Goal: Task Accomplishment & Management: Manage account settings

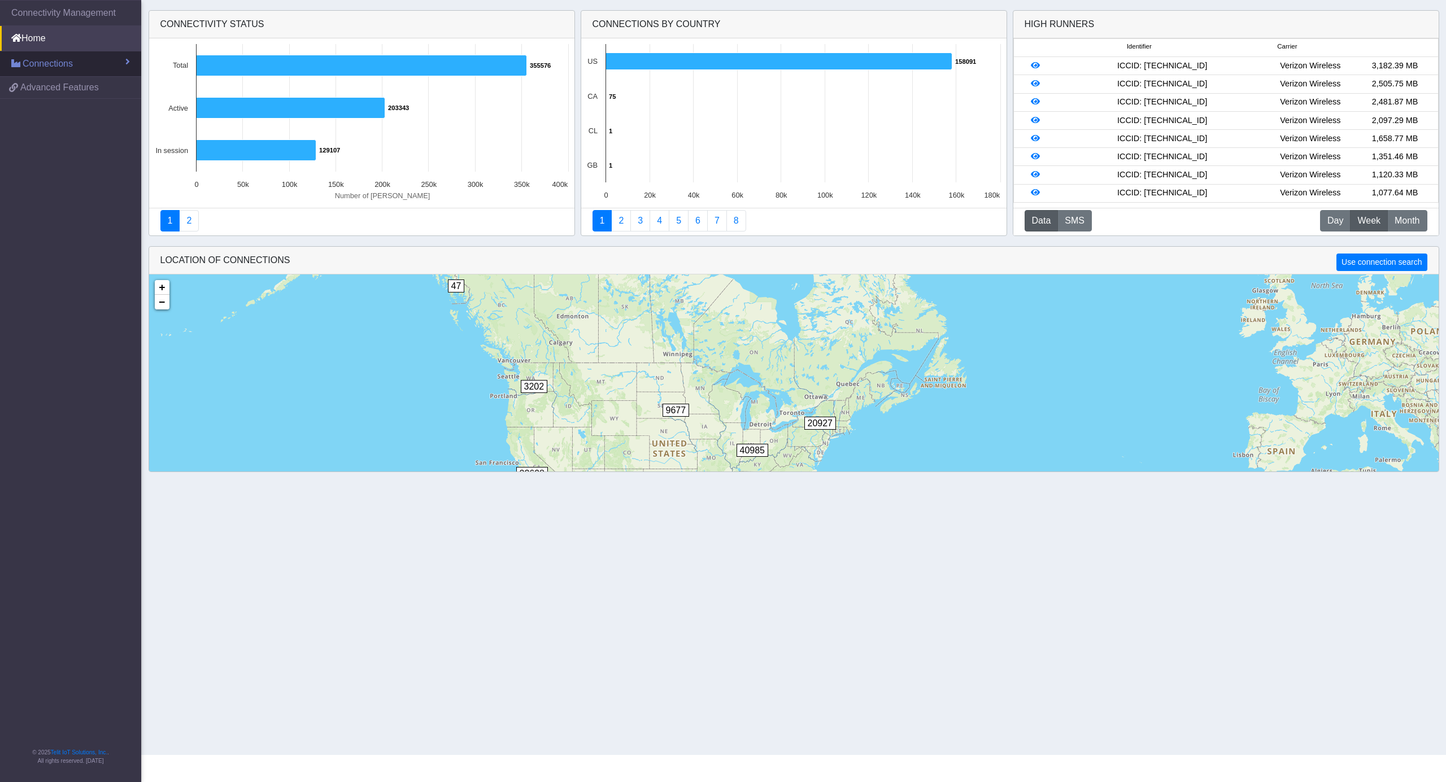
click at [77, 64] on link "Connections" at bounding box center [70, 63] width 141 height 25
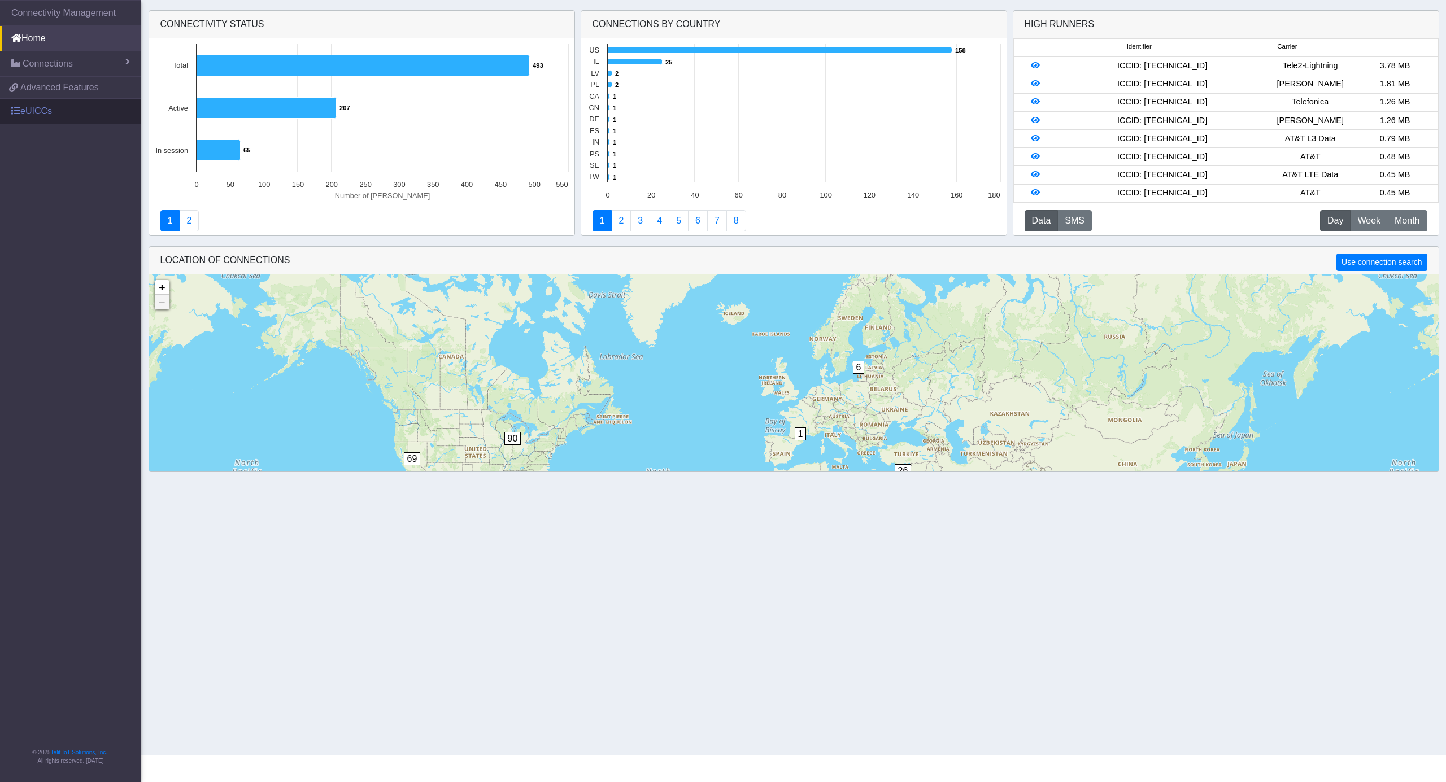
click at [37, 114] on link "eUICCs" at bounding box center [70, 111] width 141 height 25
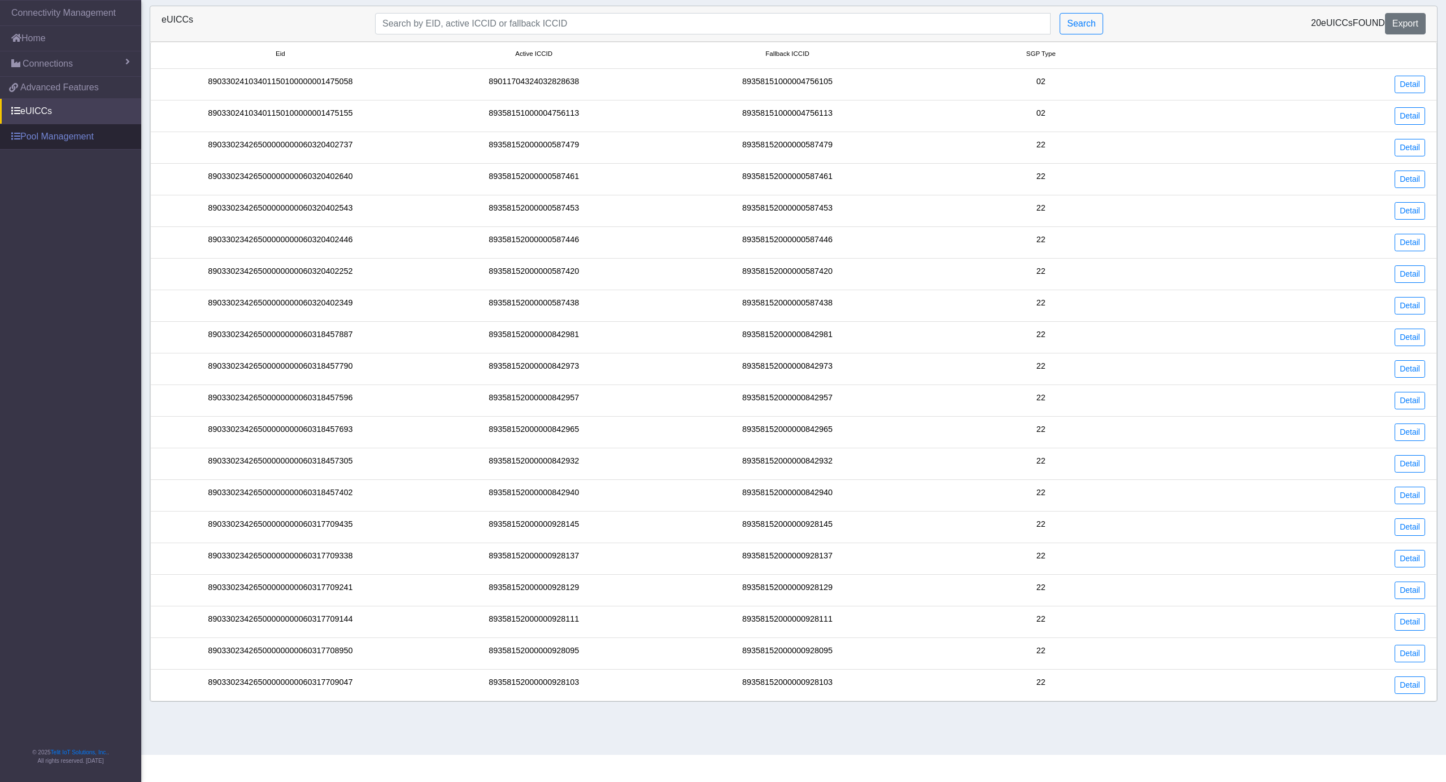
click at [70, 145] on link "Pool Management" at bounding box center [70, 136] width 141 height 25
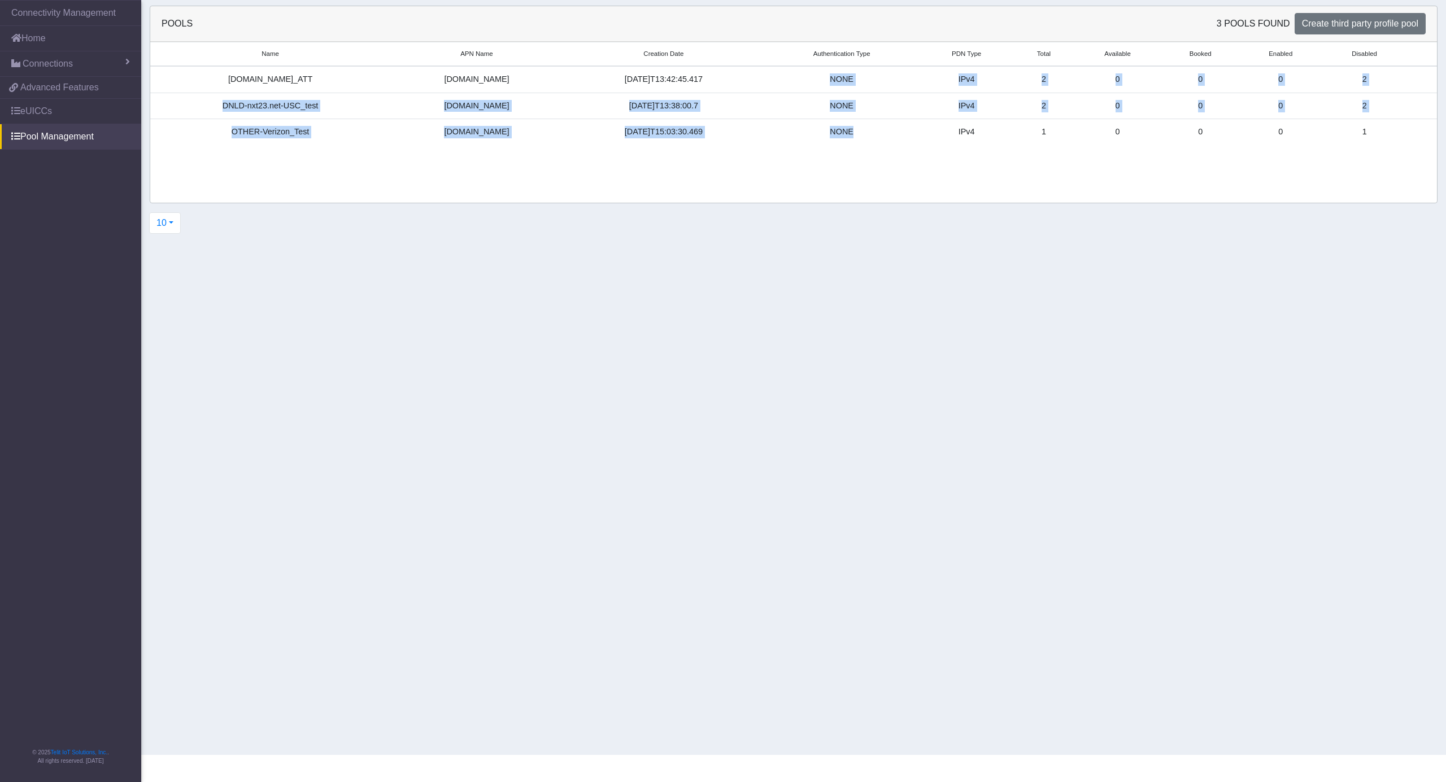
drag, startPoint x: 807, startPoint y: 72, endPoint x: 885, endPoint y: 138, distance: 102.2
click at [885, 138] on tbody "[DOMAIN_NAME]_ATT [DOMAIN_NAME] [DATE]T13:42:45.417 NONE IPv4 2 0 0 0 2 DNLD-nx…" at bounding box center [793, 105] width 1286 height 79
click at [873, 127] on div "NONE" at bounding box center [841, 132] width 141 height 12
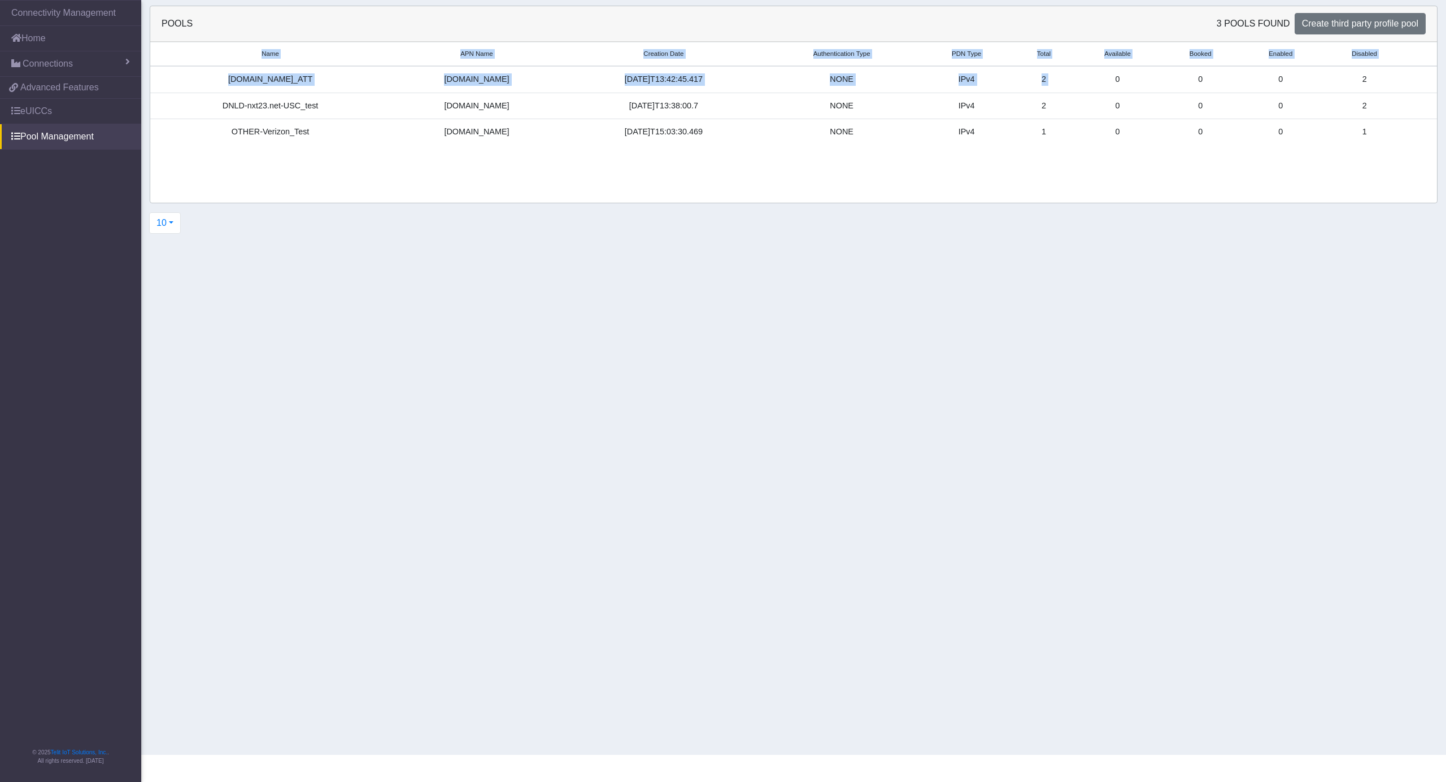
drag, startPoint x: 1103, startPoint y: 78, endPoint x: 1163, endPoint y: 158, distance: 100.4
click at [1163, 158] on div "Name APN Name Creation Date Authentication Type PDN Type Total Available Booked…" at bounding box center [793, 122] width 1286 height 161
click at [1150, 154] on div "Name APN Name Creation Date Authentication Type PDN Type Total Available Booked…" at bounding box center [793, 98] width 1286 height 112
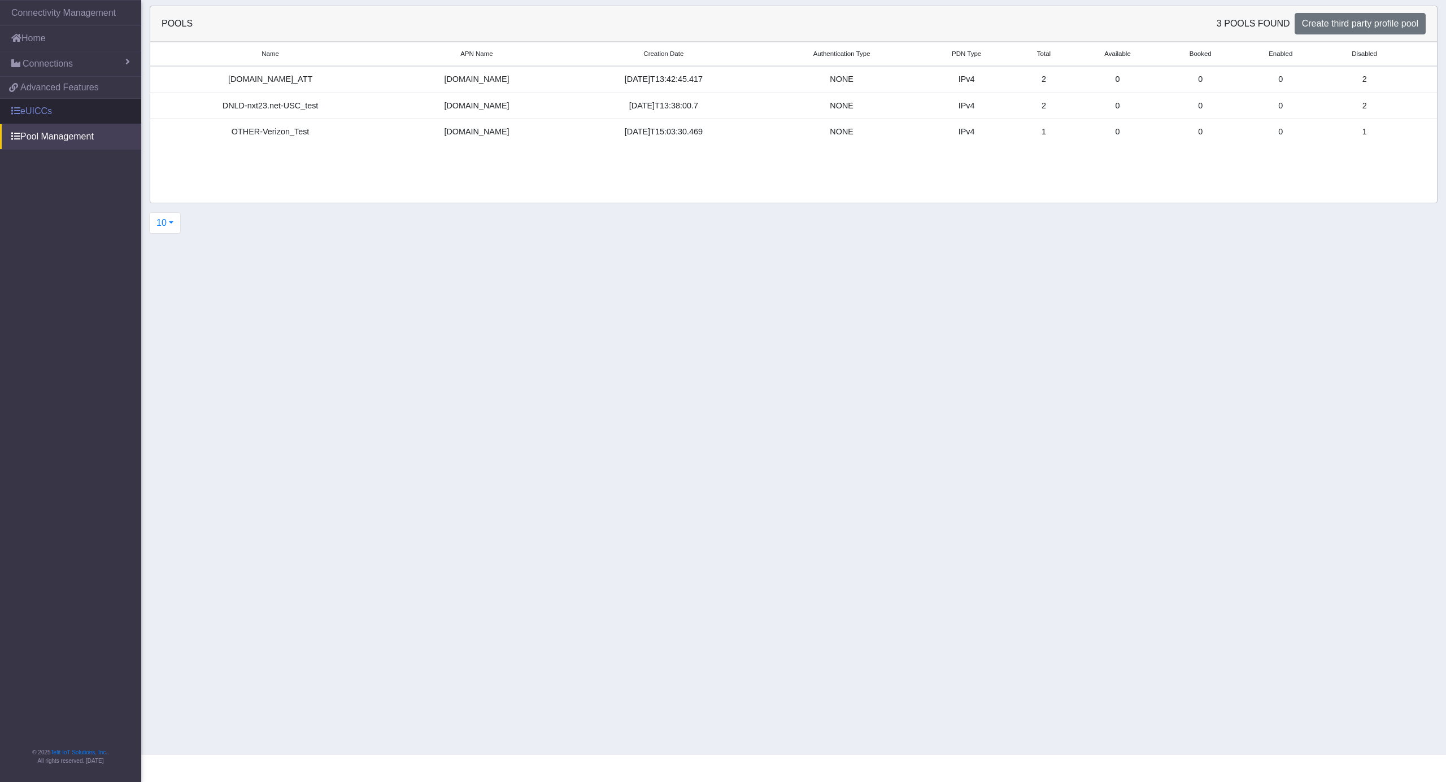
click at [76, 104] on link "eUICCs" at bounding box center [70, 111] width 141 height 25
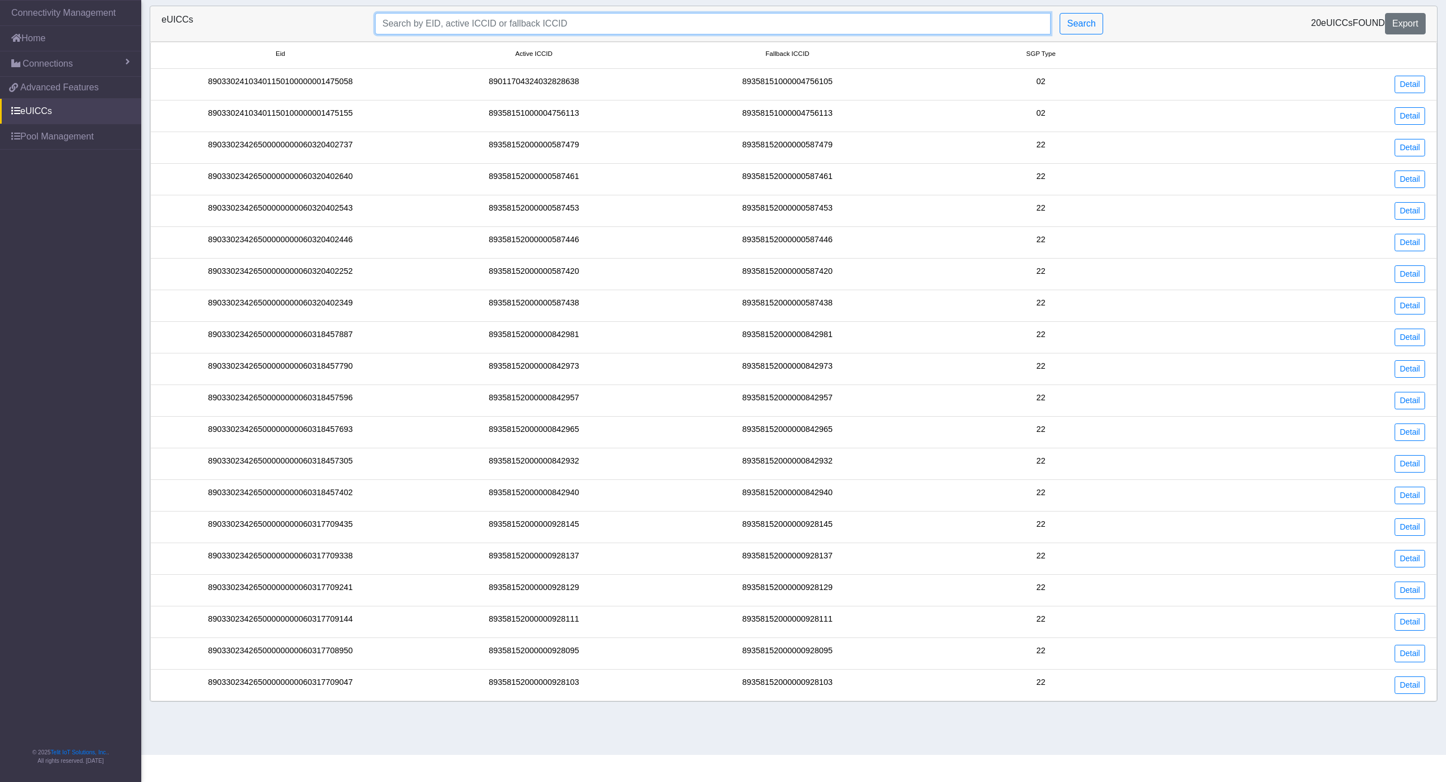
drag, startPoint x: 561, startPoint y: 24, endPoint x: 517, endPoint y: 51, distance: 51.2
click at [561, 24] on input "Search..." at bounding box center [712, 23] width 675 height 21
click at [41, 60] on span "Connections" at bounding box center [48, 64] width 50 height 14
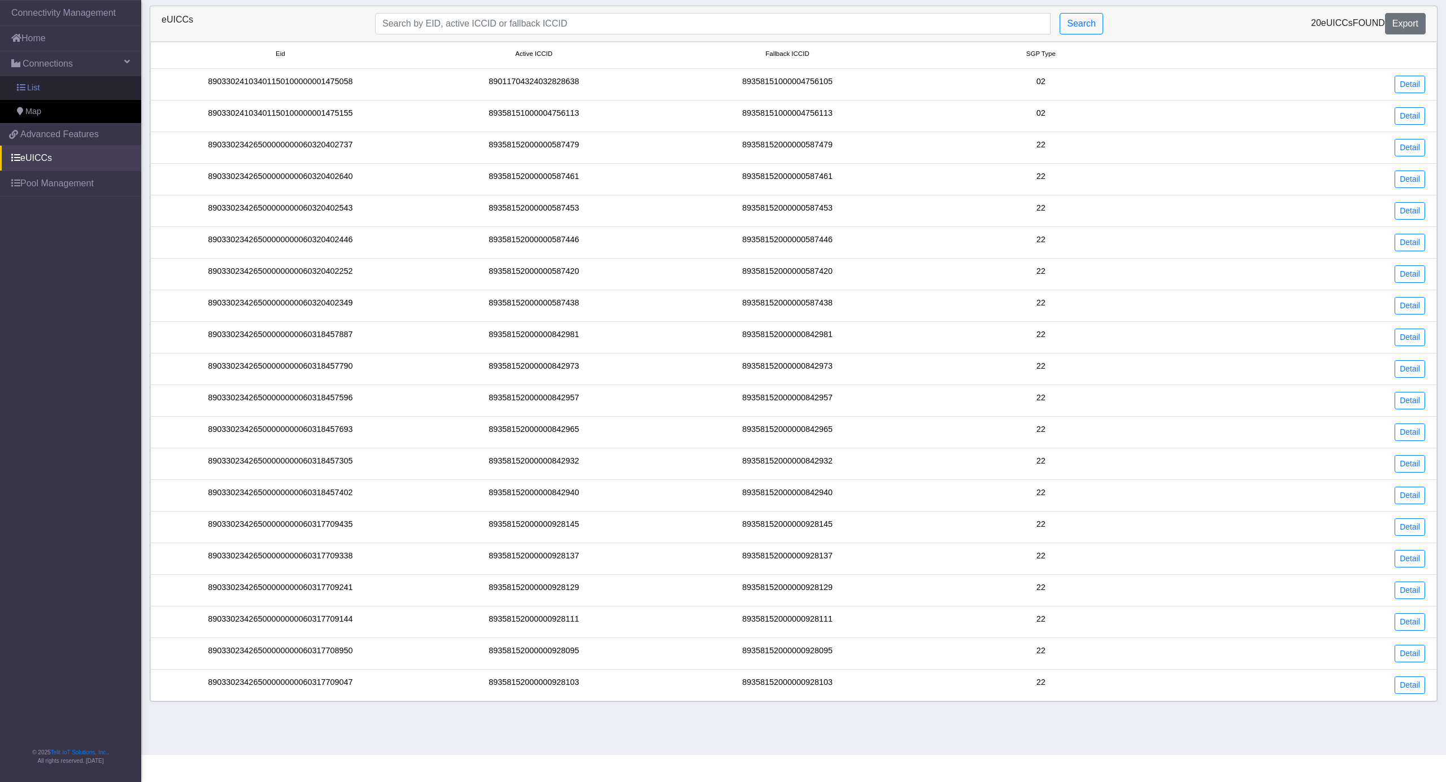
click at [35, 89] on span "List" at bounding box center [33, 88] width 12 height 12
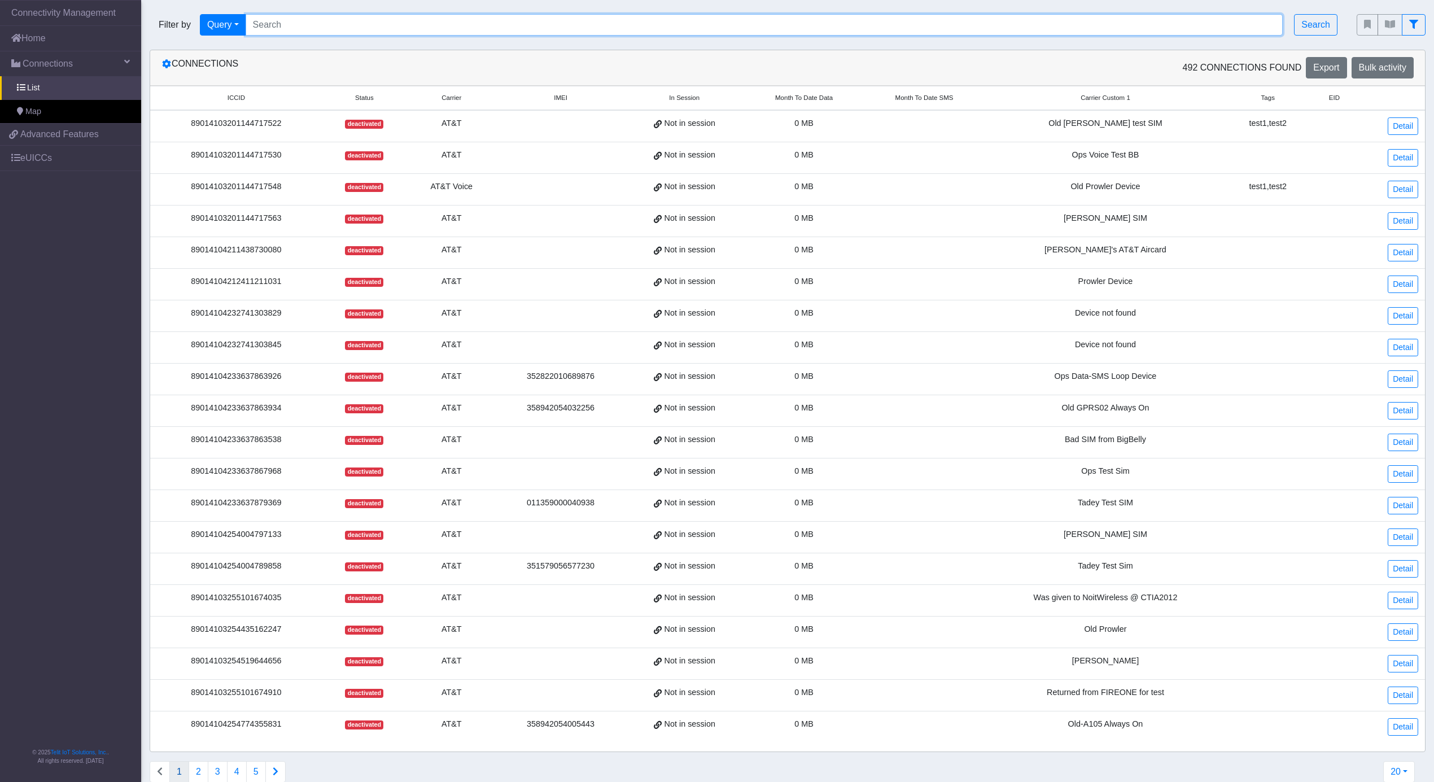
click at [392, 32] on input "Search..." at bounding box center [765, 24] width 1038 height 21
paste input "89358152000000842981"
type input "89358152000000842981"
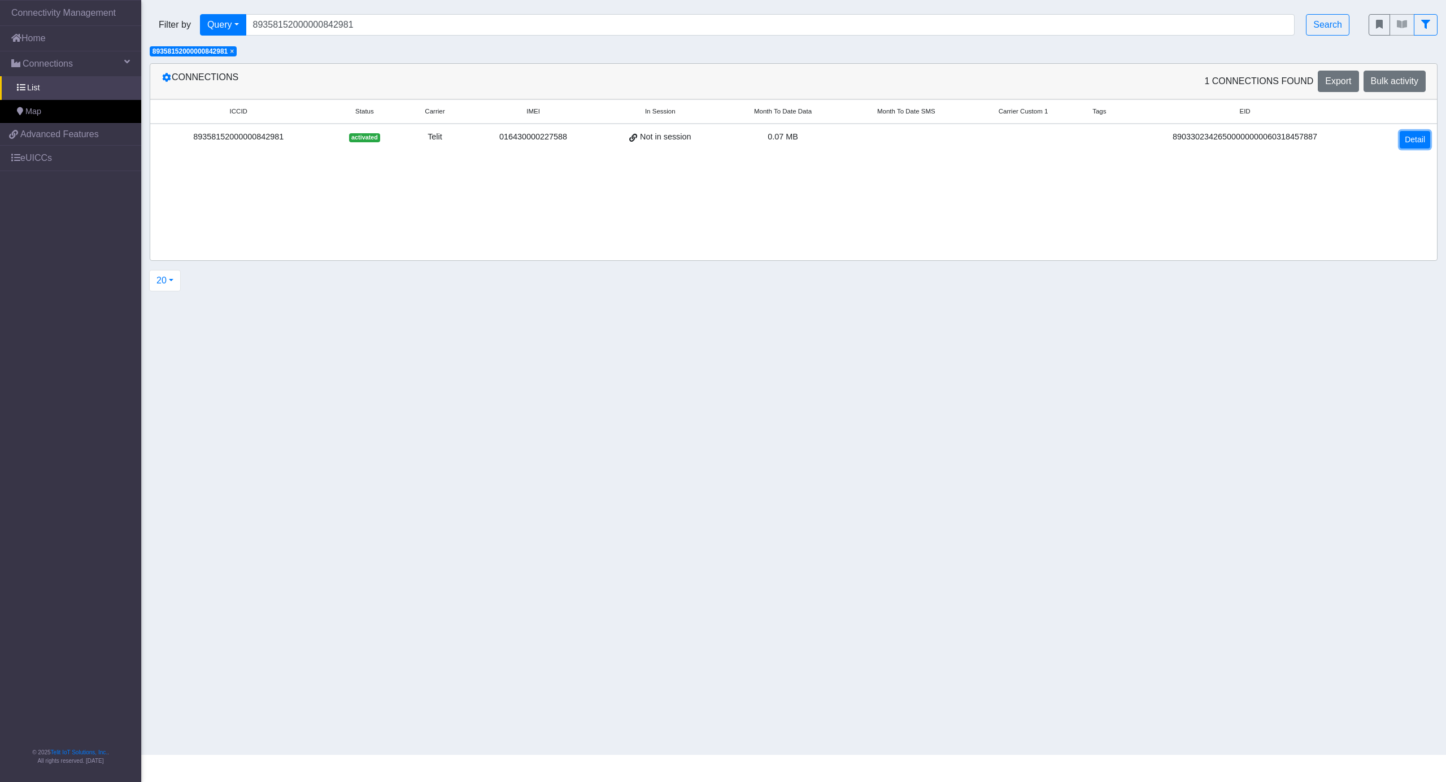
click at [1409, 139] on link "Detail" at bounding box center [1414, 140] width 30 height 18
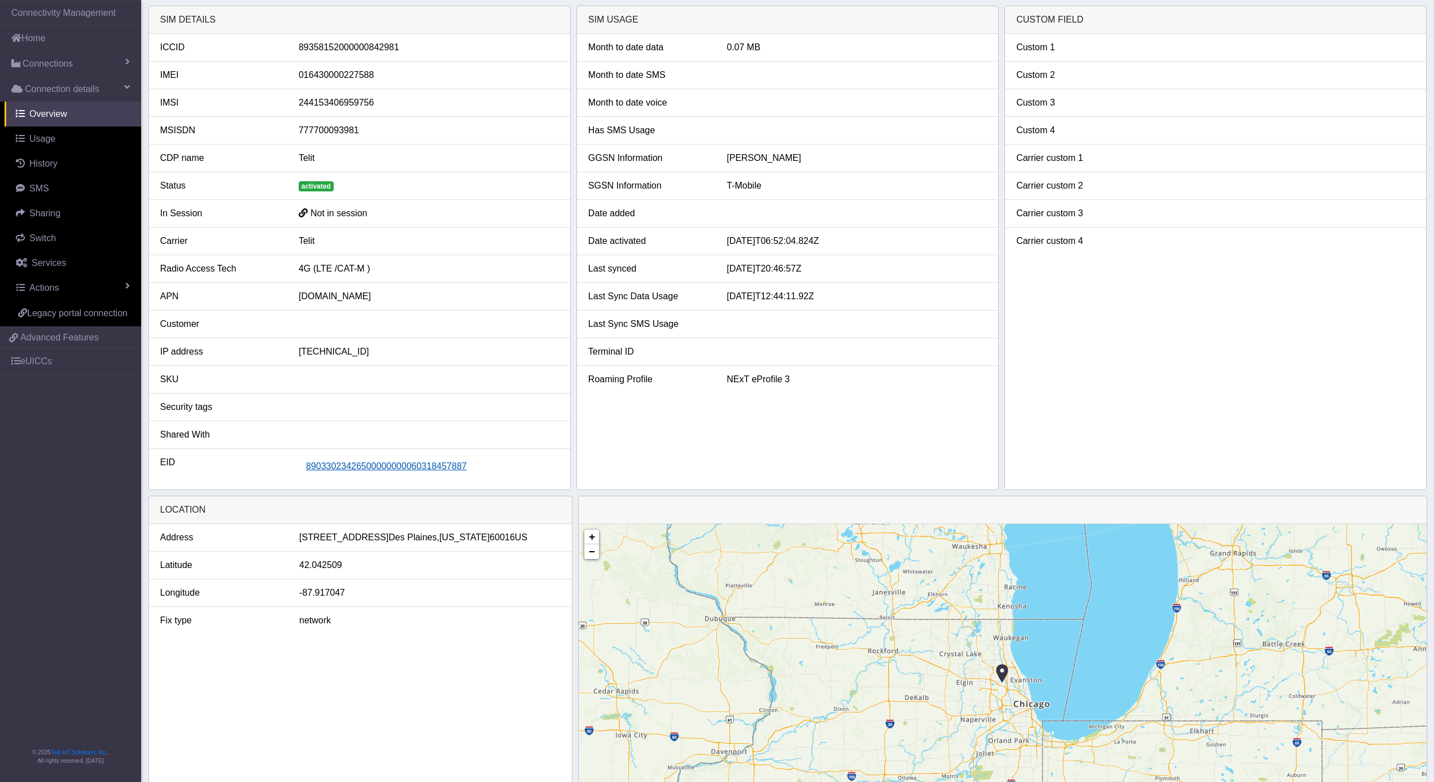
click at [353, 468] on span "89033023426500000000060318457887" at bounding box center [386, 466] width 161 height 10
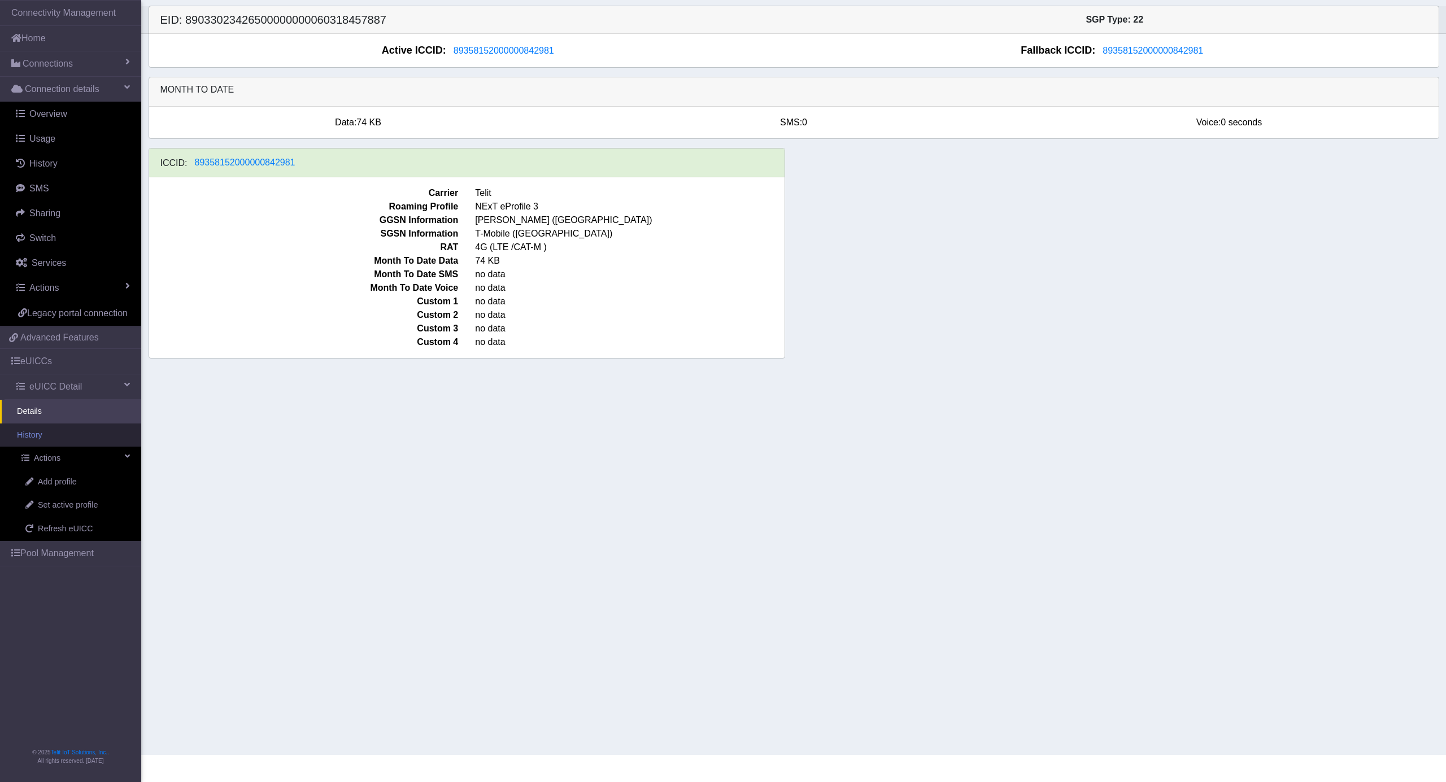
click at [62, 440] on link "History" at bounding box center [70, 436] width 141 height 24
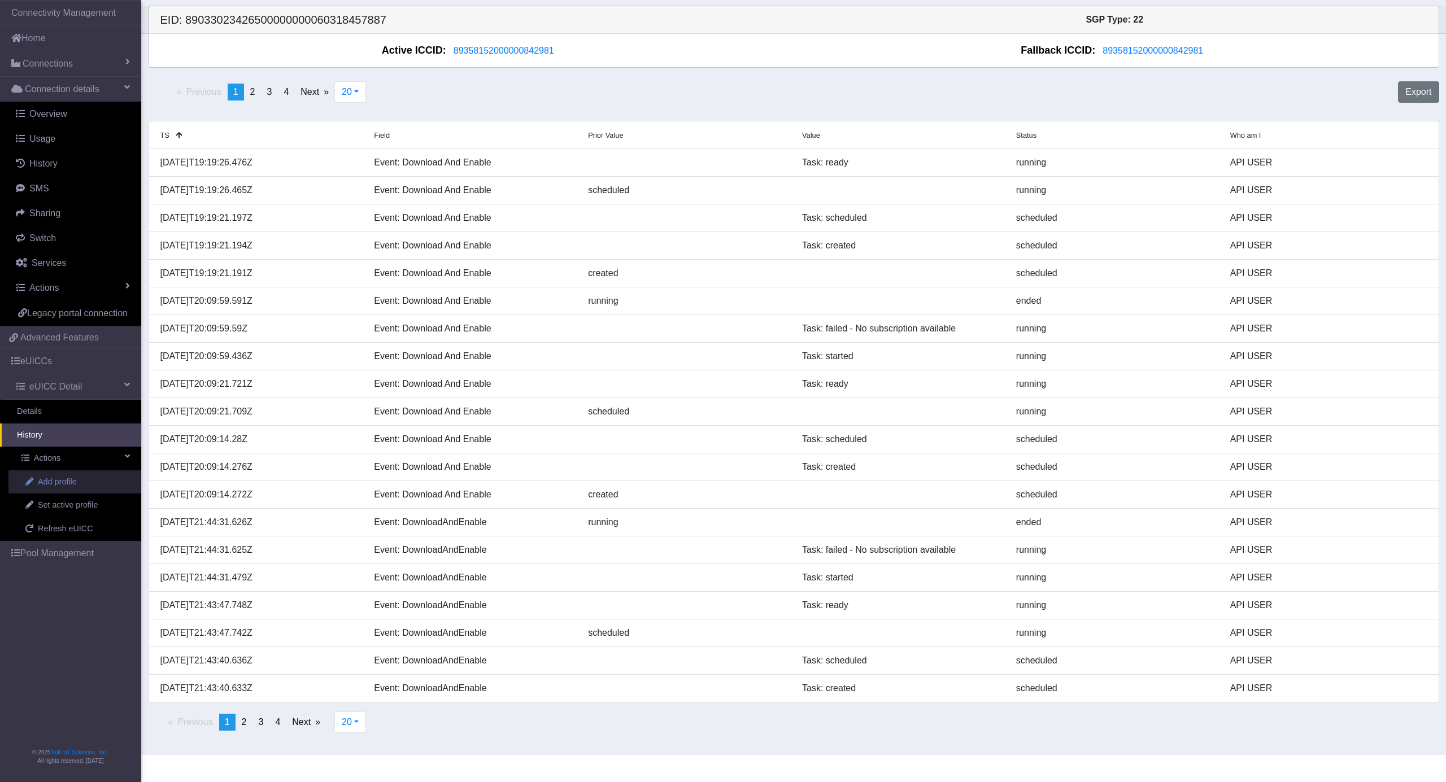
click at [60, 488] on span "Add profile" at bounding box center [57, 482] width 39 height 12
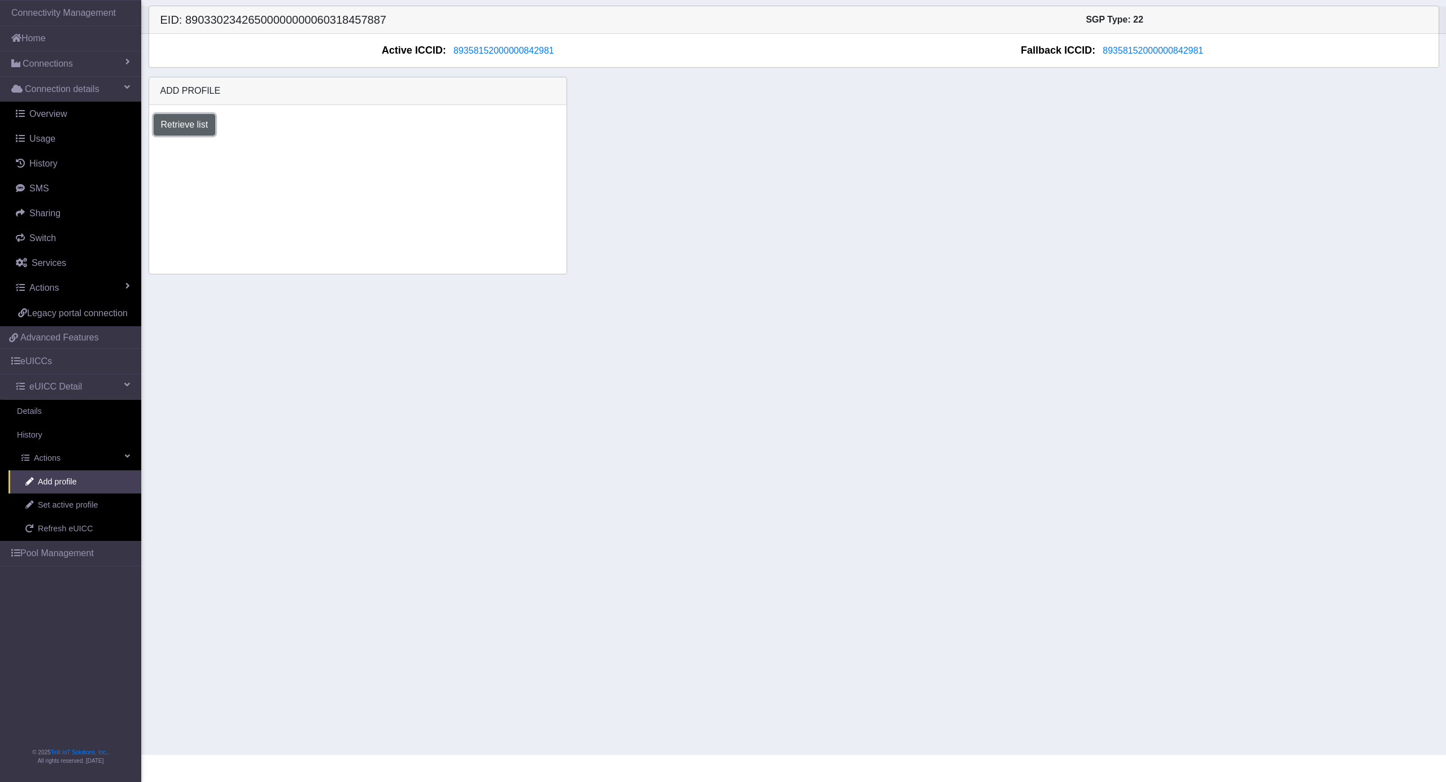
click at [183, 132] on button "Retrieve list" at bounding box center [185, 124] width 62 height 21
drag, startPoint x: 211, startPoint y: 159, endPoint x: 226, endPoint y: 163, distance: 16.3
click at [211, 159] on select "Select profile to add [DOMAIN_NAME]_ATT DNLD-nxt23.net-USC_test OTHER-Verizon_T…" at bounding box center [221, 155] width 135 height 21
select select "00b3dfb7-dc66-4e42-8712-84a4204afd64"
click at [154, 146] on select "Select profile to add [DOMAIN_NAME]_ATT DNLD-nxt23.net-USC_test OTHER-Verizon_T…" at bounding box center [221, 155] width 135 height 21
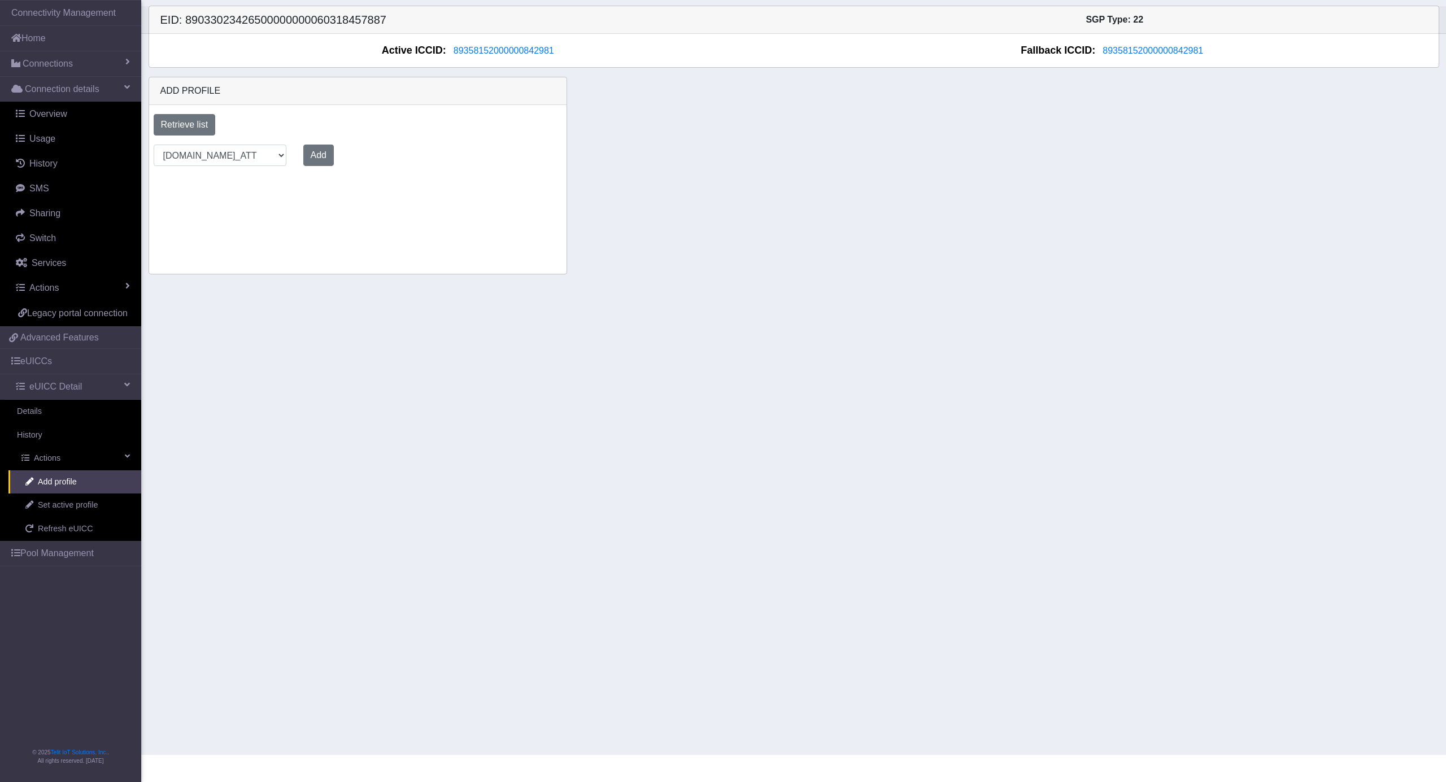
click at [712, 190] on div "Add profile Retrieve list Select profile to add [DOMAIN_NAME]_ATT DNLD-nxt23.ne…" at bounding box center [793, 176] width 1307 height 198
click at [317, 163] on button "Add" at bounding box center [318, 155] width 30 height 21
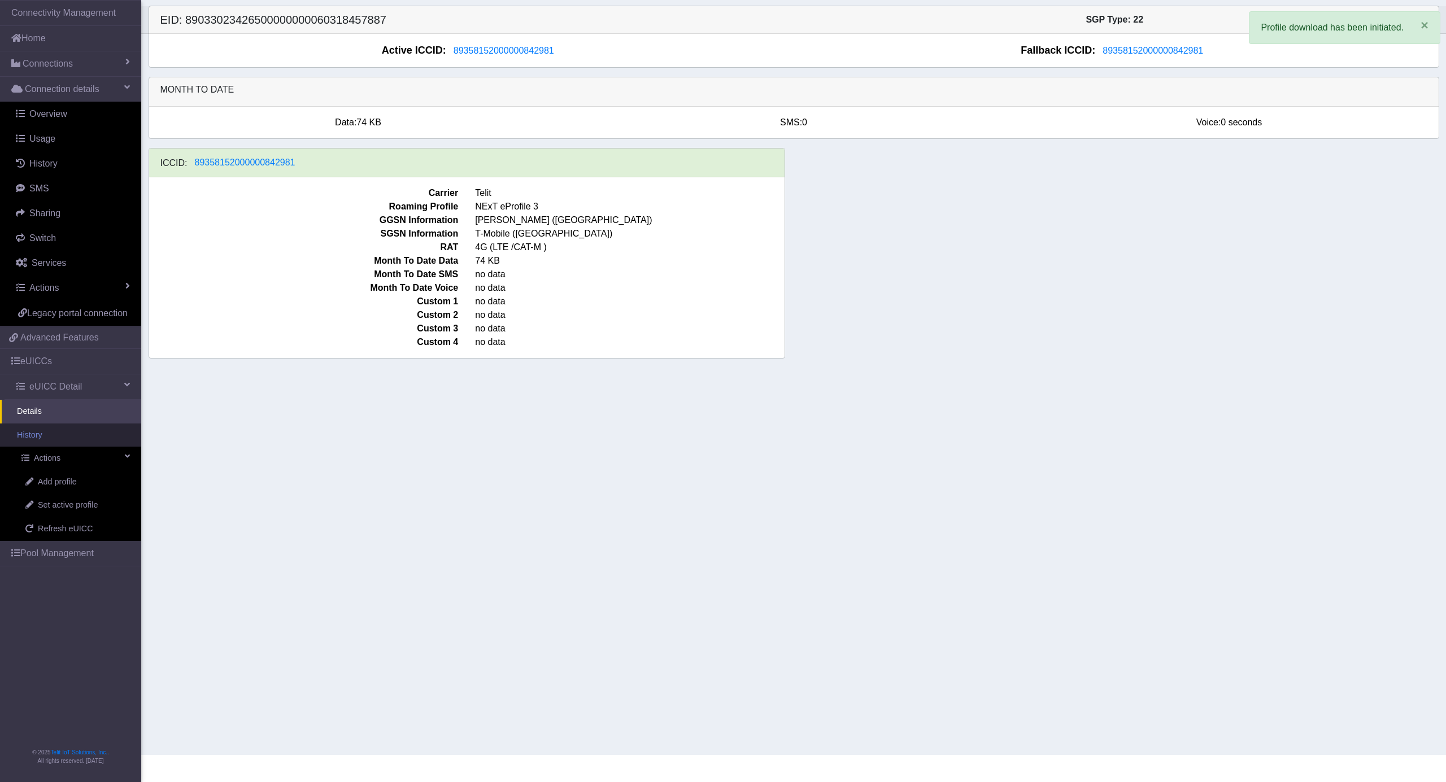
click at [41, 441] on link "History" at bounding box center [70, 436] width 141 height 24
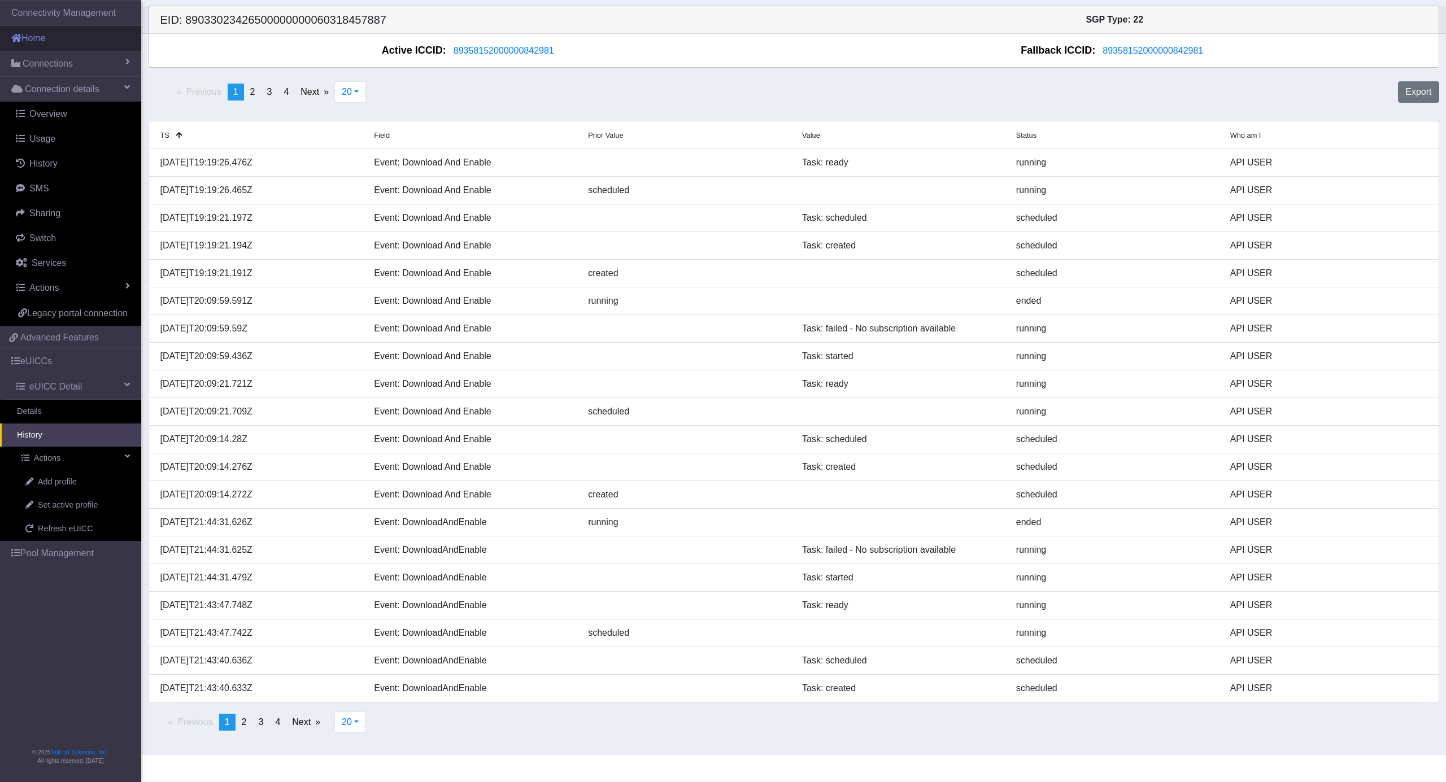
click at [75, 34] on link "Home" at bounding box center [70, 38] width 141 height 25
